Goal: Task Accomplishment & Management: Manage account settings

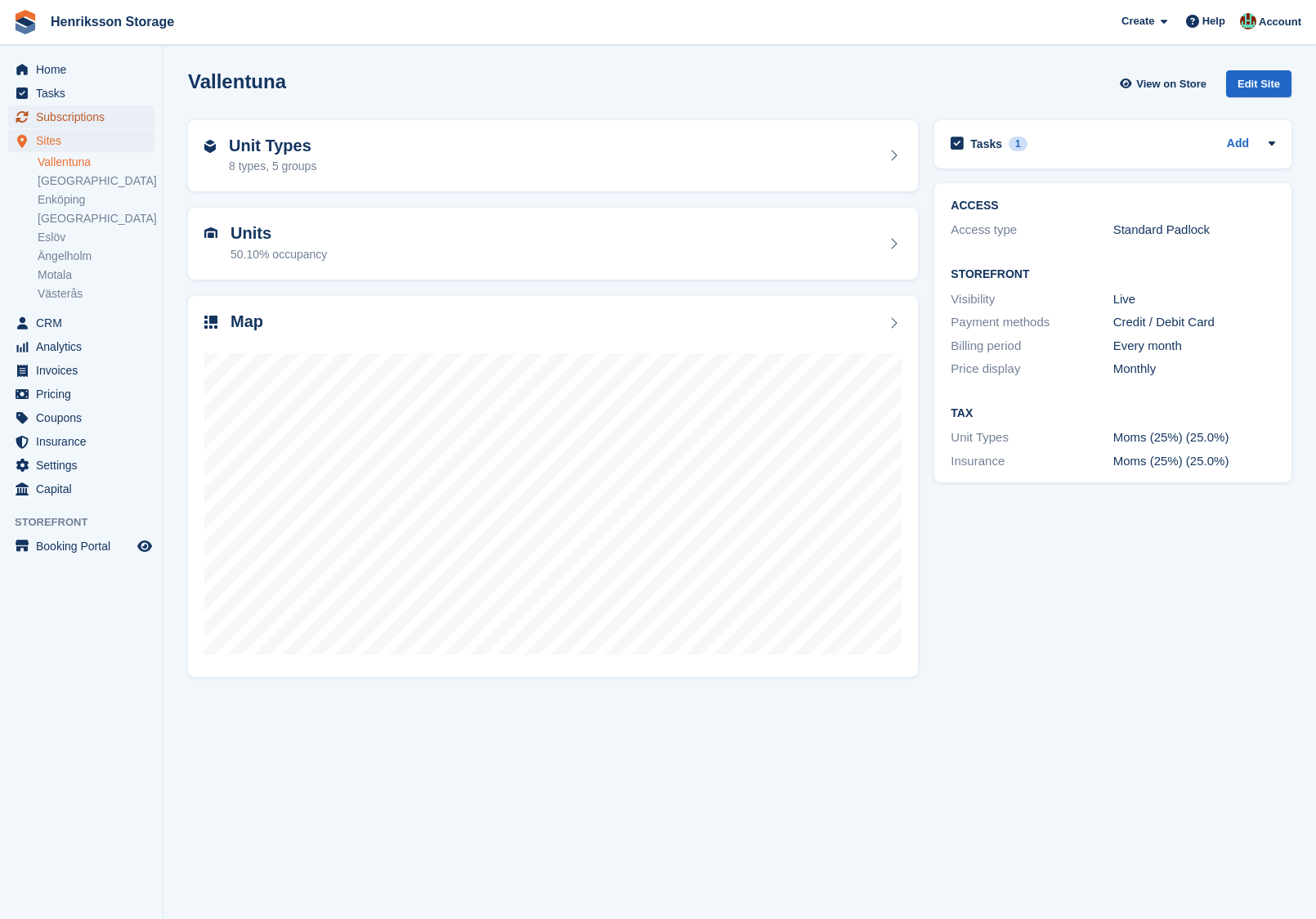
click at [101, 126] on span "Subscriptions" at bounding box center [85, 117] width 98 height 23
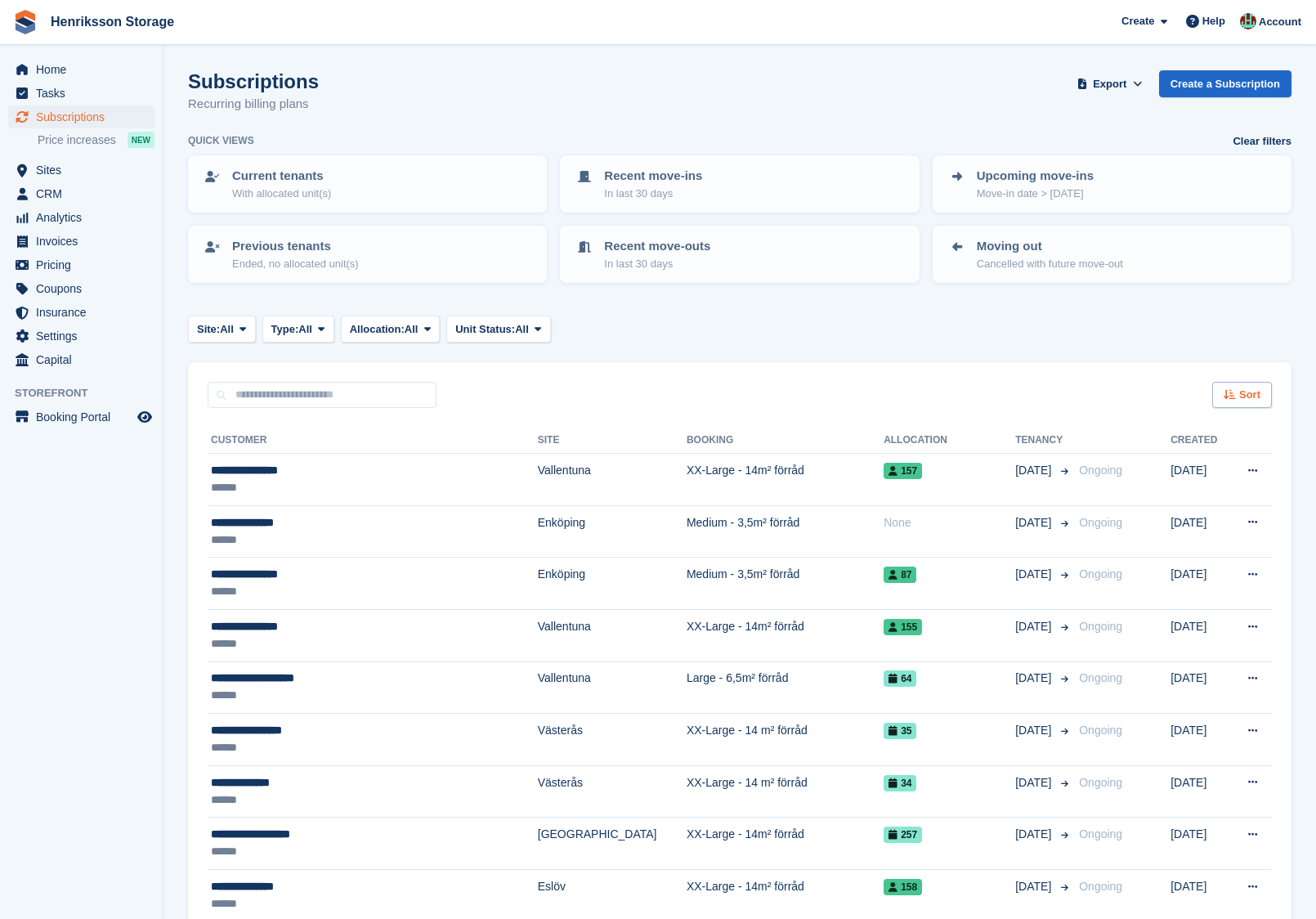
click at [1232, 393] on icon at bounding box center [1230, 394] width 12 height 11
click at [1196, 496] on span "Move in date" at bounding box center [1174, 497] width 65 height 13
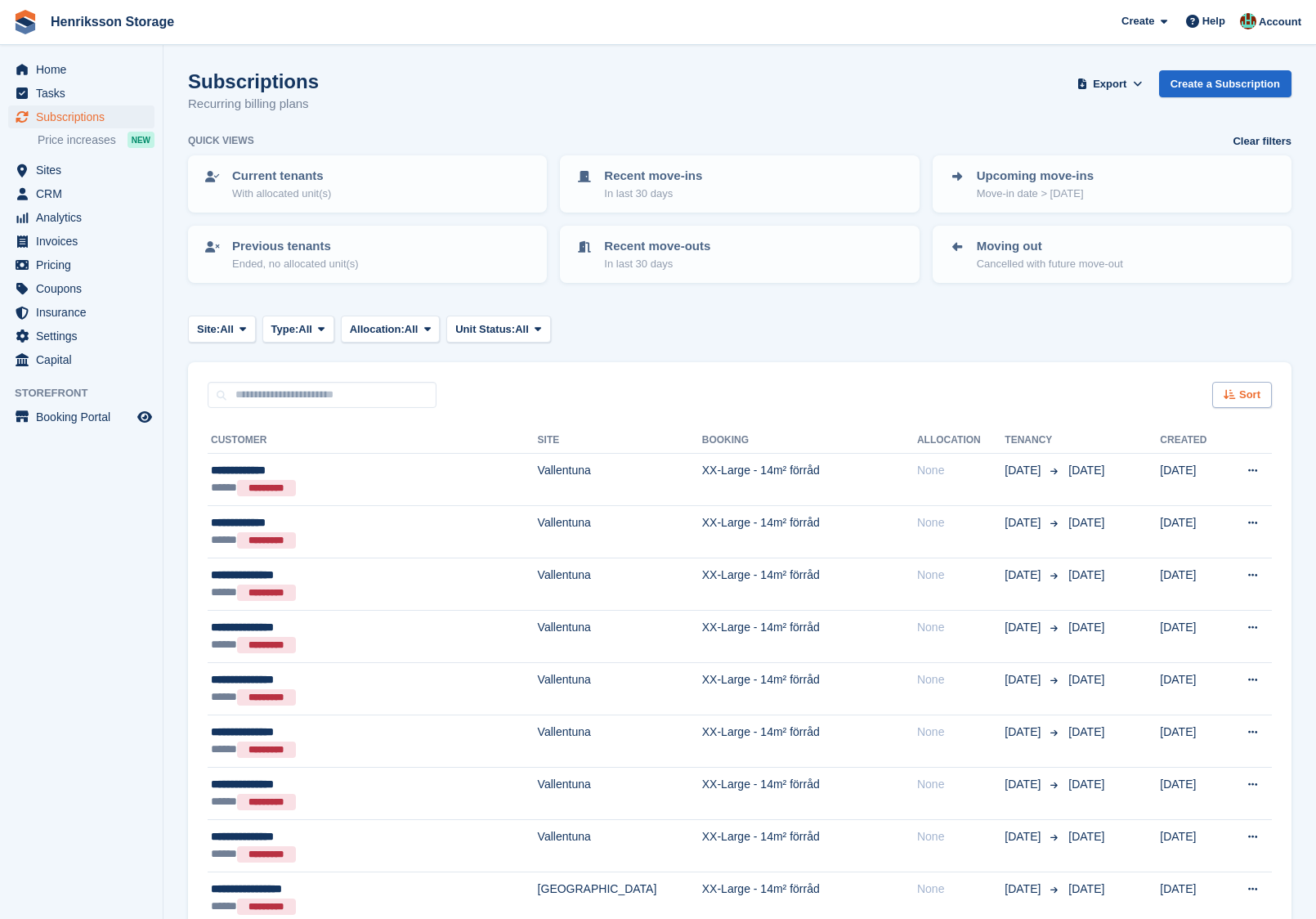
click at [1245, 394] on span "Sort" at bounding box center [1250, 394] width 21 height 16
click at [1201, 590] on span "Move in (newest first)" at bounding box center [1197, 585] width 117 height 13
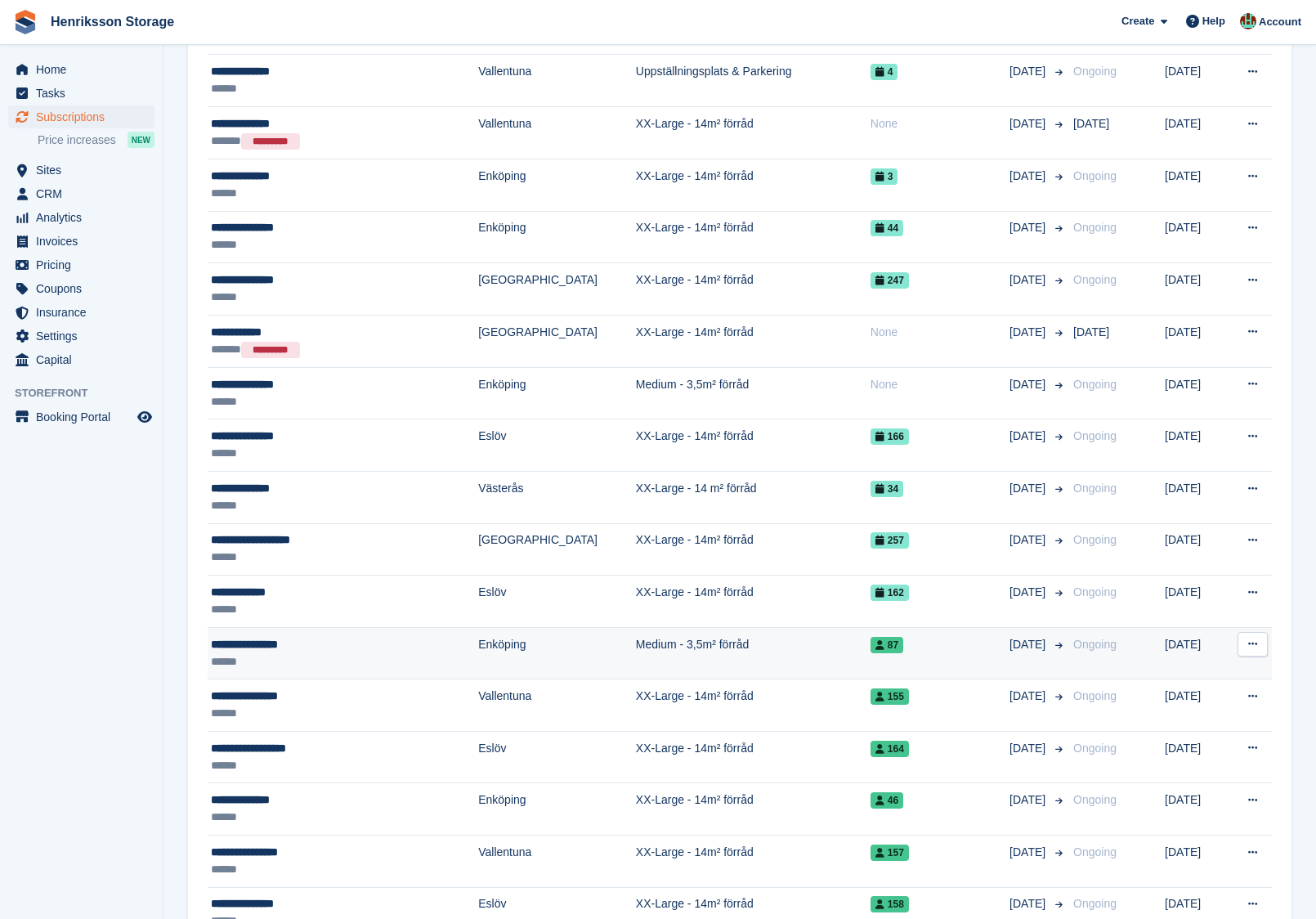
scroll to position [1650, 0]
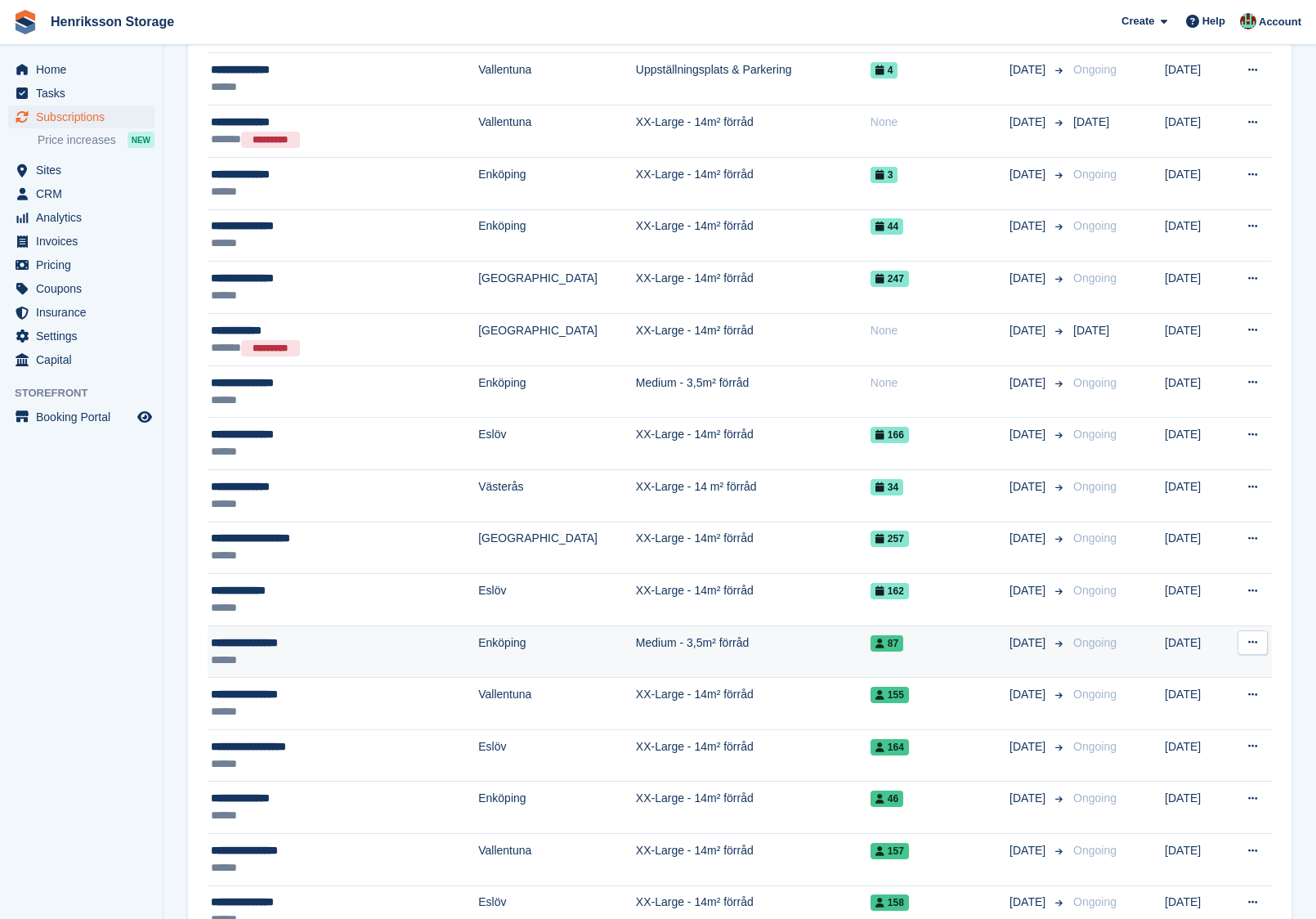
click at [714, 638] on td "Medium - 3,5m² förråd" at bounding box center [753, 651] width 235 height 53
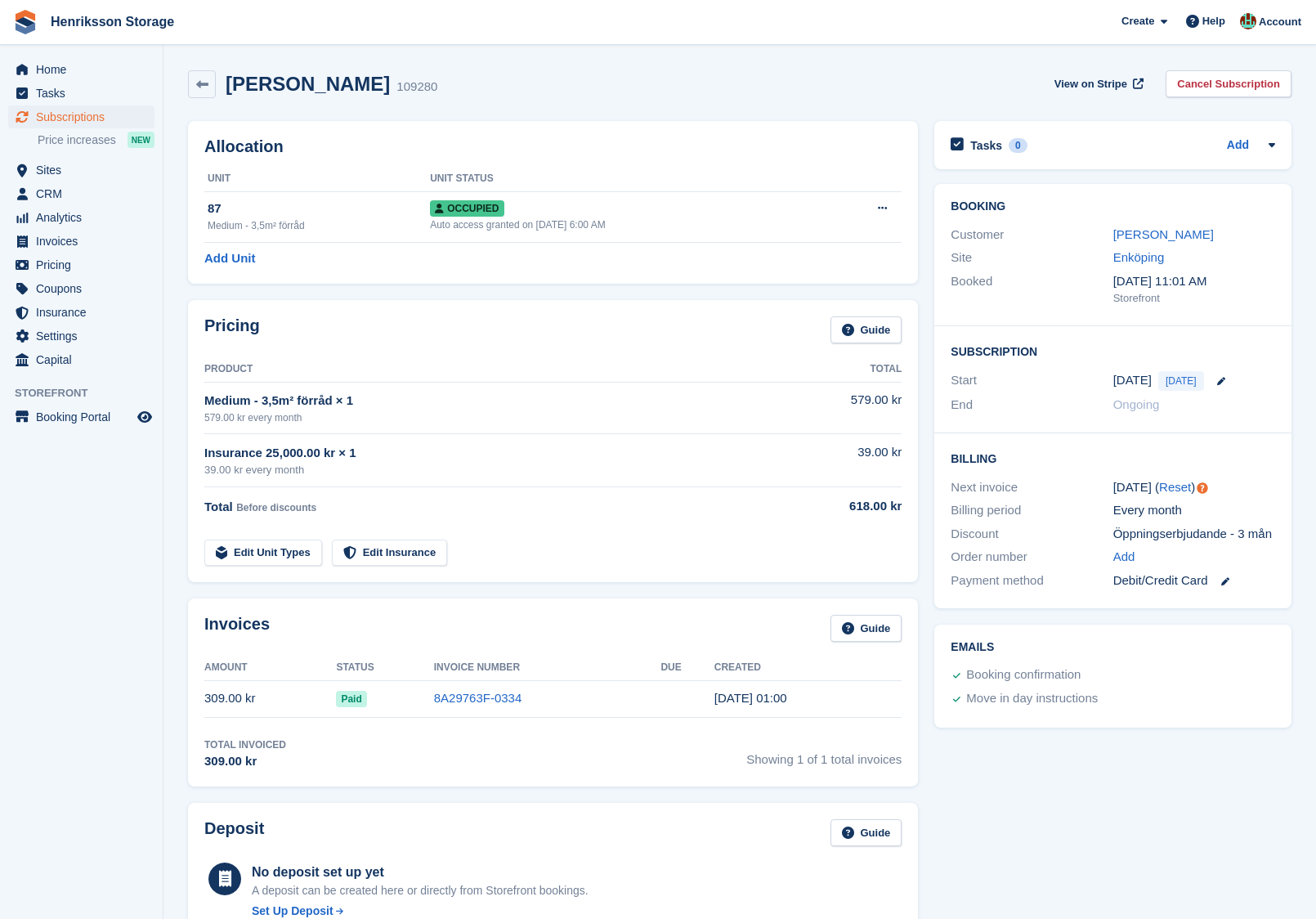
click at [70, 155] on div "Subscriptions Subscriptions Subscriptions Price increases NEW Price increases N…" at bounding box center [81, 132] width 163 height 53
click at [65, 168] on span "Sites" at bounding box center [85, 170] width 98 height 23
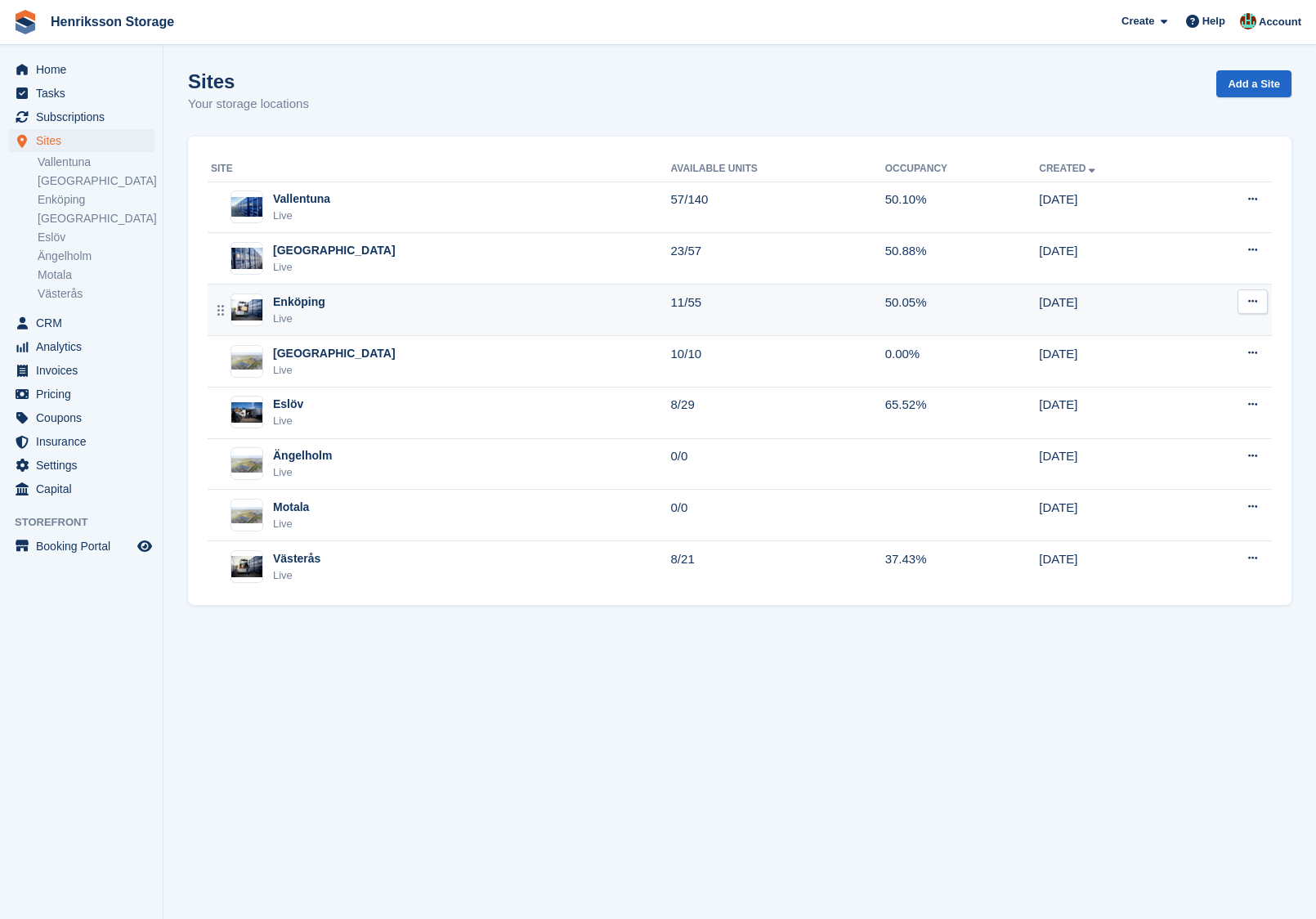
click at [310, 312] on div "Live" at bounding box center [299, 319] width 53 height 16
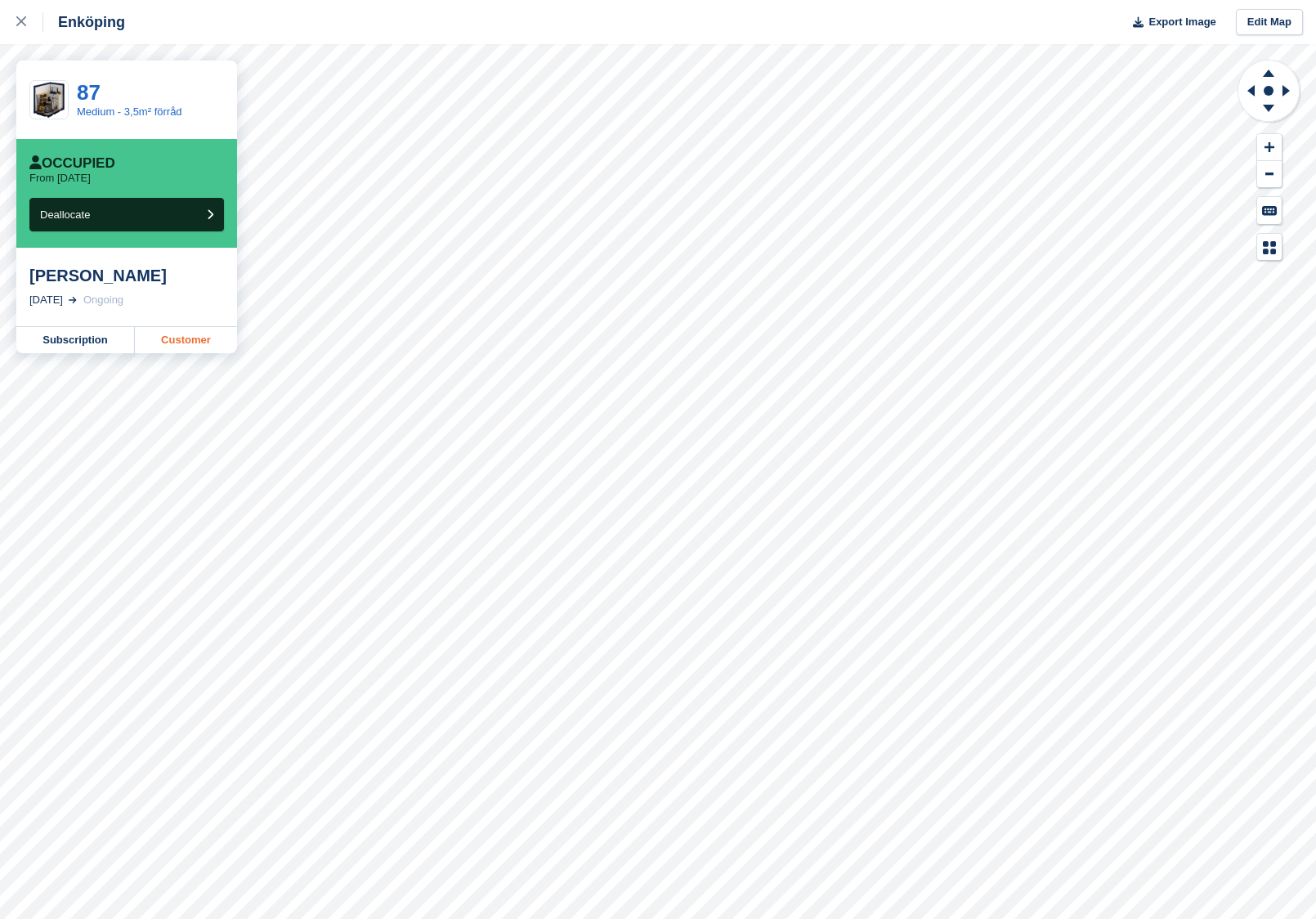
click at [184, 345] on link "Customer" at bounding box center [185, 339] width 102 height 26
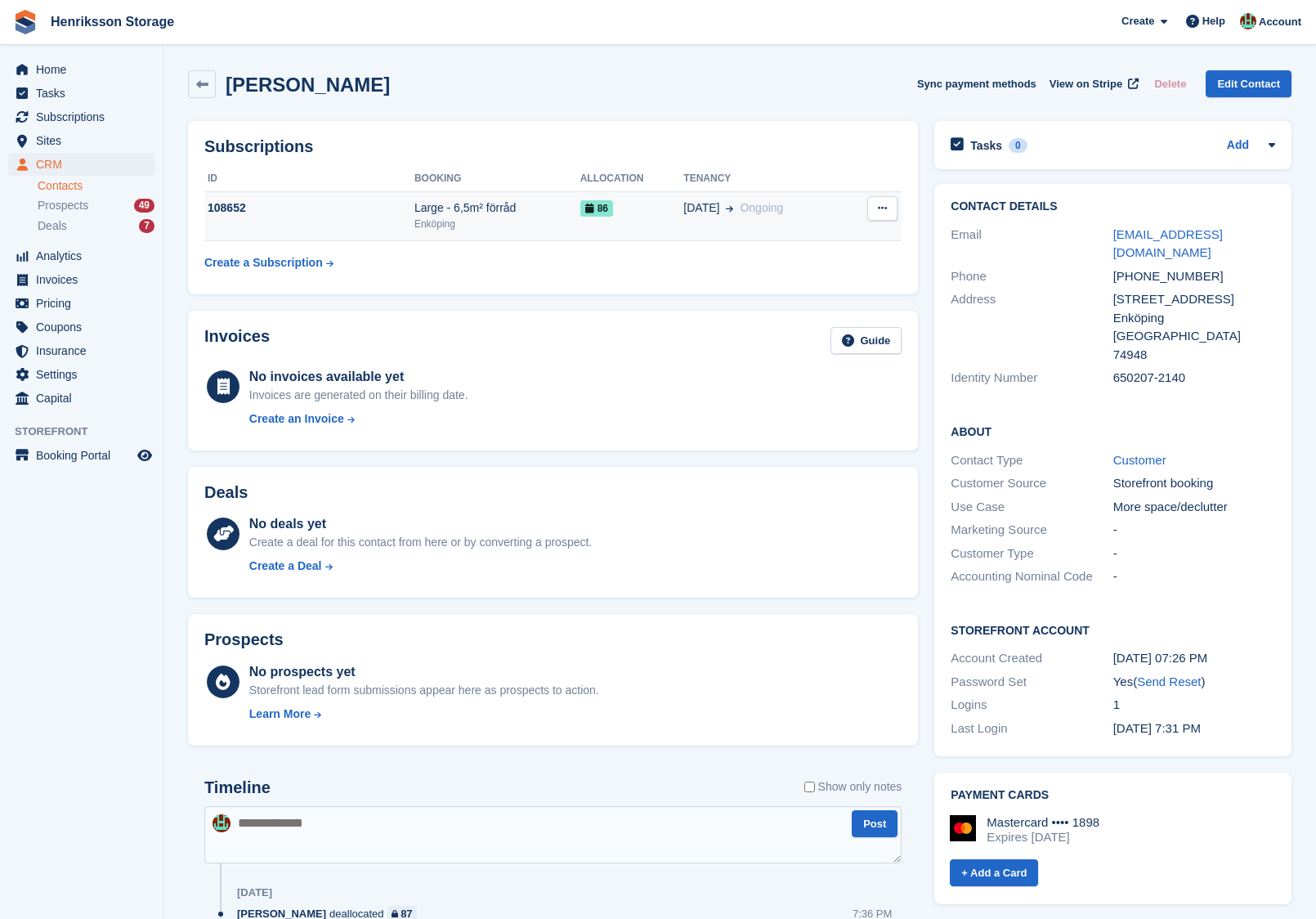
click at [871, 207] on button at bounding box center [882, 208] width 30 height 25
click at [638, 199] on div "86" at bounding box center [632, 207] width 104 height 17
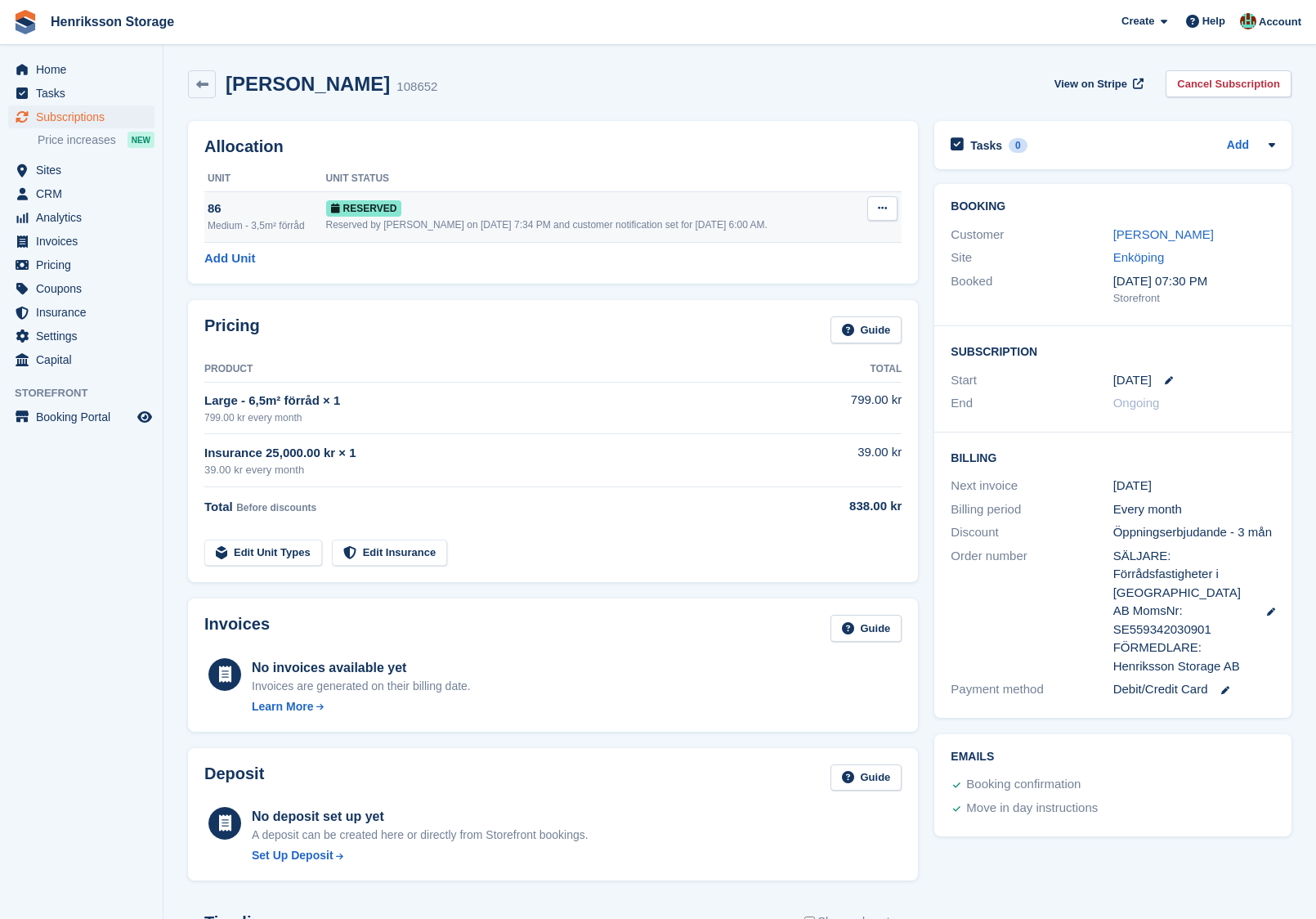
click at [889, 213] on button at bounding box center [882, 208] width 30 height 25
click at [834, 265] on p "Deallocate" at bounding box center [819, 275] width 142 height 21
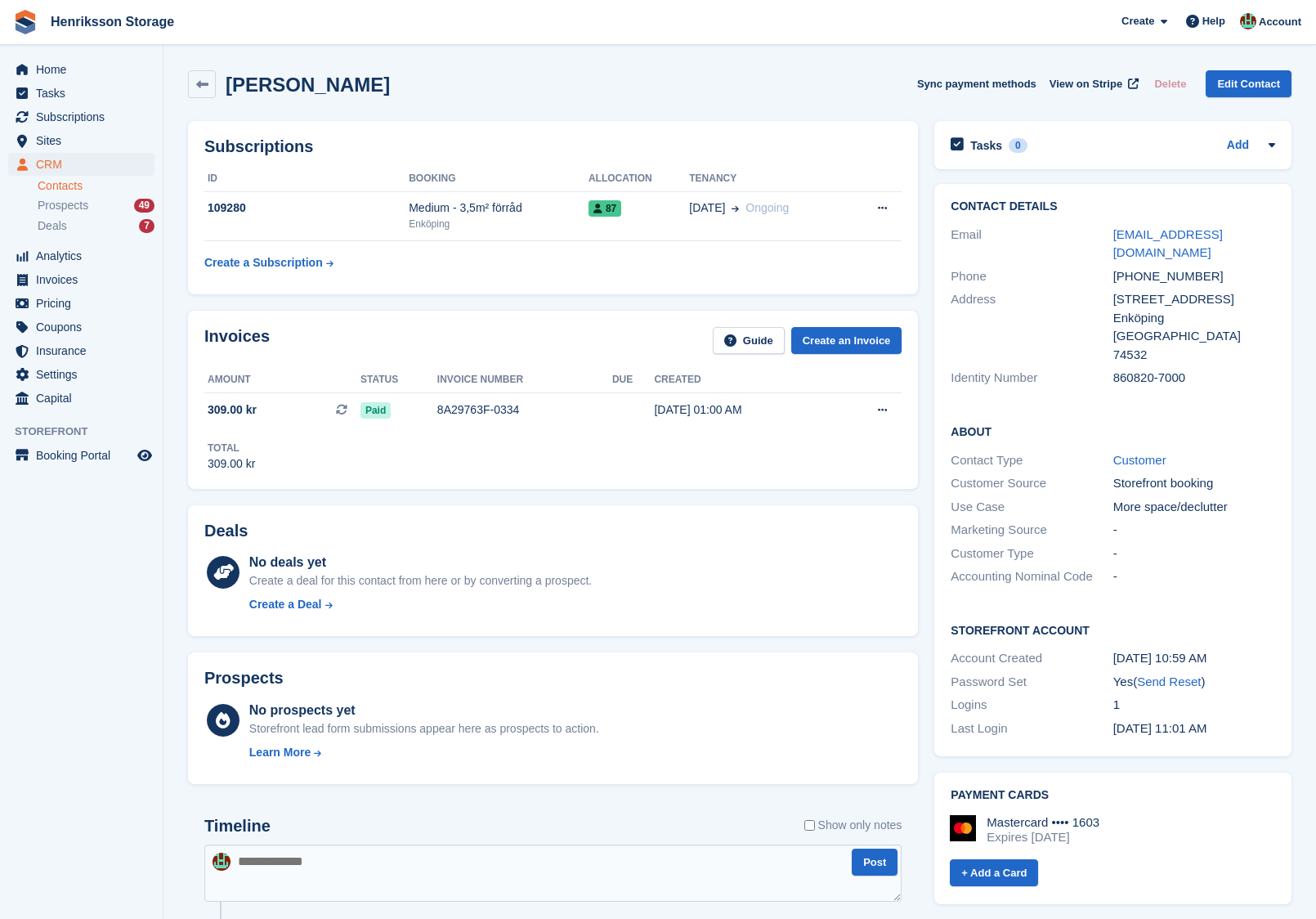
click at [1144, 267] on div "[PHONE_NUMBER]" at bounding box center [1195, 276] width 162 height 19
click at [1145, 267] on div "[PHONE_NUMBER]" at bounding box center [1195, 276] width 162 height 19
copy div "[PHONE_NUMBER]"
